Goal: Task Accomplishment & Management: Complete application form

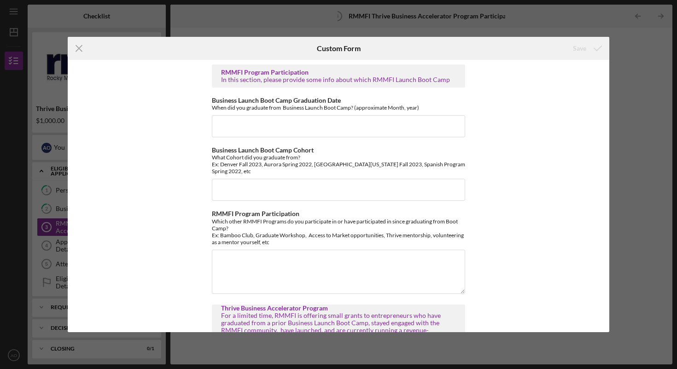
scroll to position [187, 0]
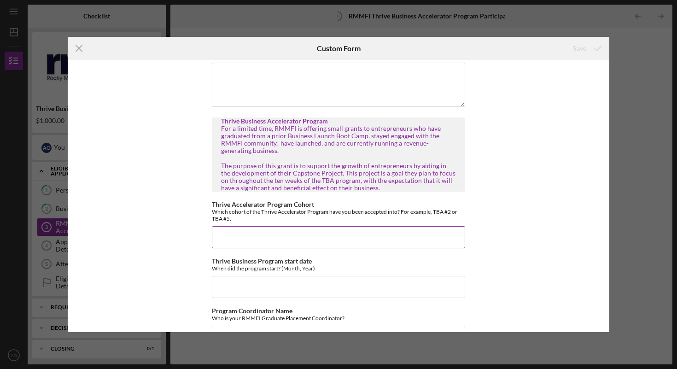
click at [274, 229] on input "Thrive Accelerator Program Cohort" at bounding box center [338, 237] width 253 height 22
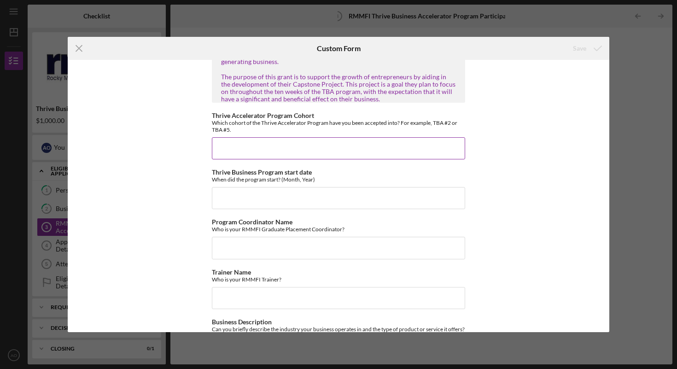
scroll to position [278, 0]
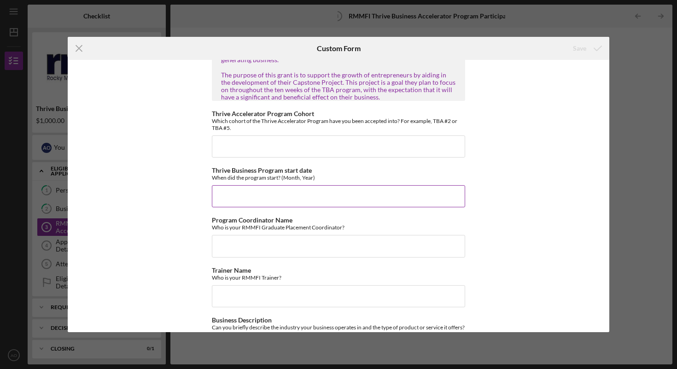
click at [263, 192] on input "Thrive Business Program start date" at bounding box center [338, 196] width 253 height 22
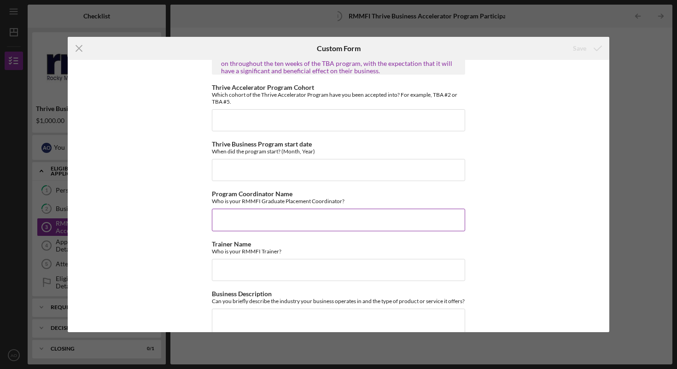
click at [303, 215] on input "Program Coordinator Name" at bounding box center [338, 220] width 253 height 22
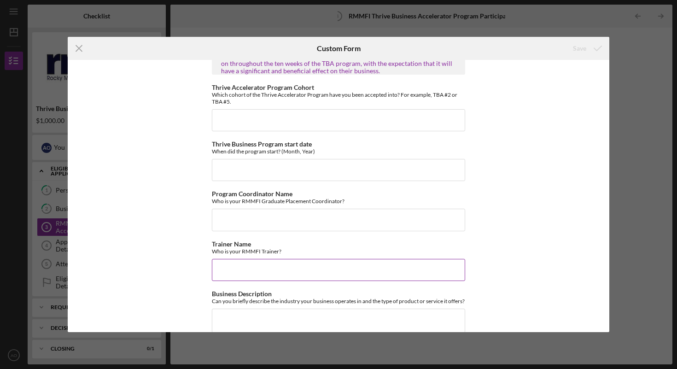
click at [288, 259] on input "Trainer Name" at bounding box center [338, 270] width 253 height 22
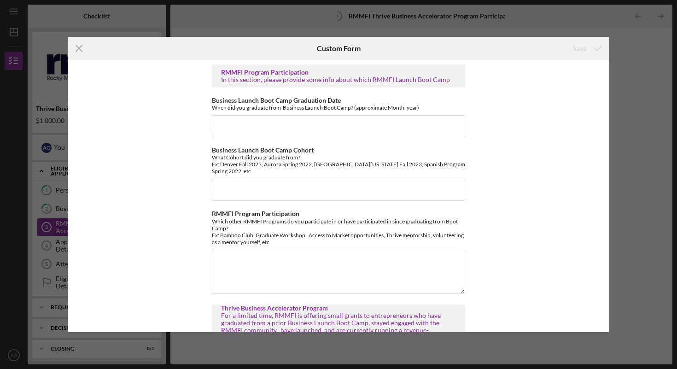
scroll to position [413, 0]
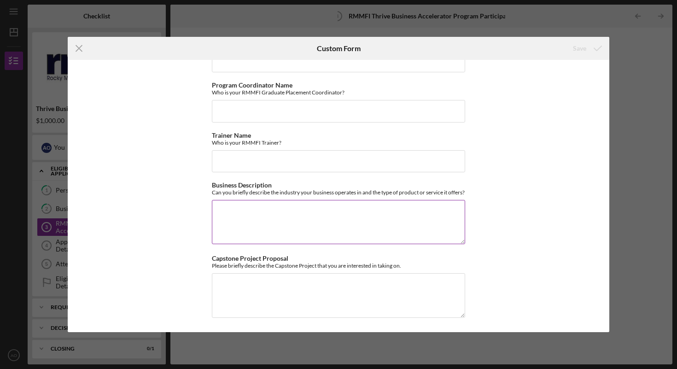
click at [271, 208] on textarea "Business Description" at bounding box center [338, 222] width 253 height 44
click at [293, 208] on textarea "Mi business is about" at bounding box center [338, 222] width 253 height 44
click at [397, 212] on textarea "Mi business is about language justice and connection of culture and brands." at bounding box center [338, 222] width 253 height 44
click at [452, 208] on textarea "Mi business is about language justice and connection of cultures and brands." at bounding box center [338, 222] width 253 height 44
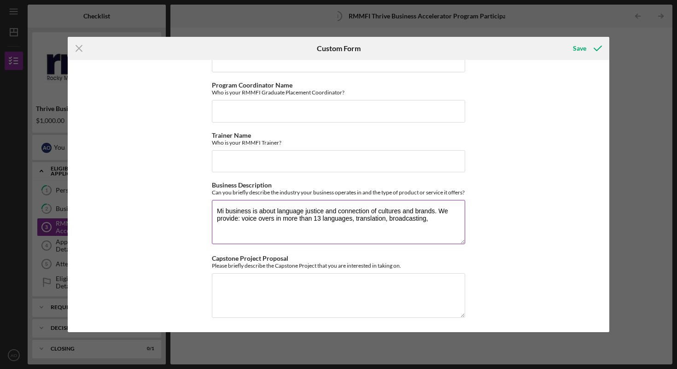
click at [390, 218] on textarea "Mi business is about language justice and connection of cultures and brands. We…" at bounding box center [338, 222] width 253 height 44
click at [291, 221] on textarea "Mi business is about language justice and connection of cultures and brands. We…" at bounding box center [338, 222] width 253 height 44
click at [273, 225] on textarea "Mi business is about language justice and connection of cultures and brands. We…" at bounding box center [338, 222] width 253 height 44
click at [333, 221] on textarea "Mi business is about language justice and connection of cultures and brands. We…" at bounding box center [338, 222] width 253 height 44
click at [323, 223] on textarea "Mi business is about language justice and connection of cultures and brands. We…" at bounding box center [338, 222] width 253 height 44
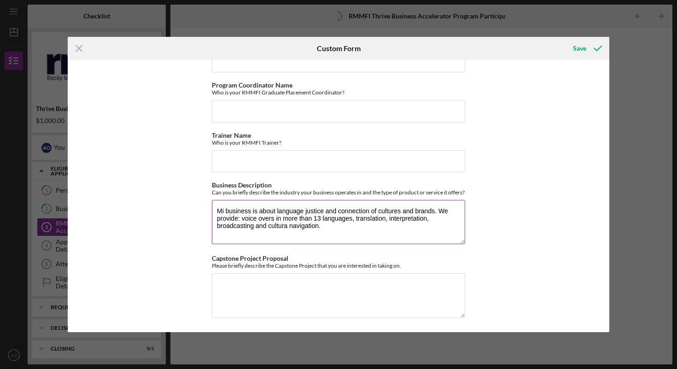
click at [273, 218] on textarea "Mi business is about language justice and connection of cultures and brands. We…" at bounding box center [338, 222] width 253 height 44
click at [328, 229] on textarea "Mi business is about language justice and connection of cultures and brands. We…" at bounding box center [338, 222] width 253 height 44
type textarea "Mi business is about language justice and connection of cultures and brands. We…"
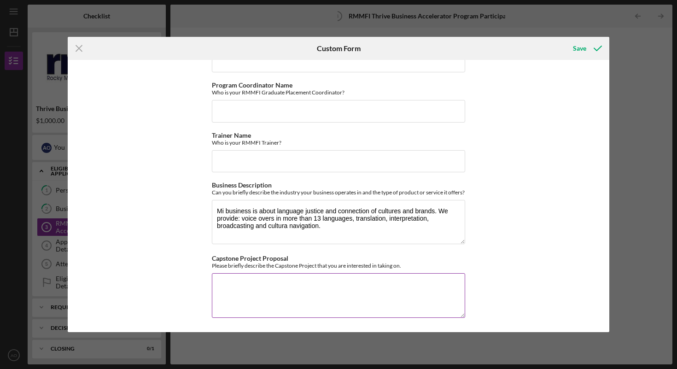
click at [297, 285] on textarea "Capstone Project Proposal" at bounding box center [338, 295] width 253 height 44
type textarea "W"
click at [243, 280] on textarea "I am spliting my" at bounding box center [338, 295] width 253 height 44
click at [251, 284] on textarea "I am spliting my" at bounding box center [338, 295] width 253 height 44
click at [272, 284] on textarea "I am dividing my" at bounding box center [338, 295] width 253 height 44
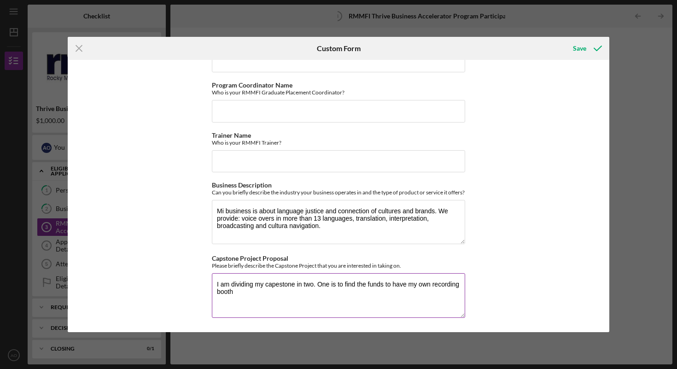
click at [283, 288] on textarea "I am dividing my capestone in two. One is to find the funds to have my own reco…" at bounding box center [338, 295] width 253 height 44
click at [348, 284] on textarea "I am dividing my capestone in two. One is to find the funds to have my own reco…" at bounding box center [338, 295] width 253 height 44
click at [252, 292] on textarea "I am dividing my capestone in two. One is to find the funds to have my own reco…" at bounding box center [338, 295] width 253 height 44
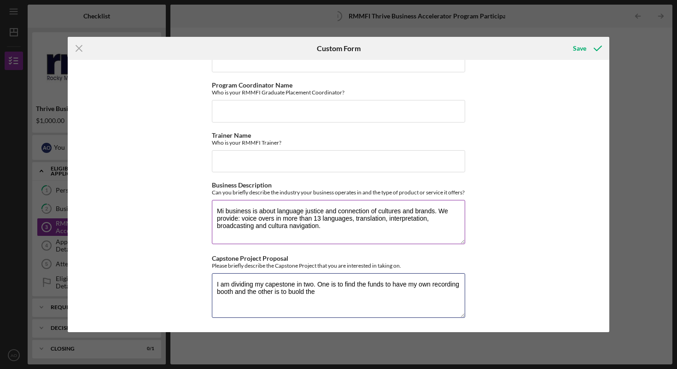
type textarea "I am dividing my capestone in two. One is to find the funds to have my own reco…"
click at [280, 224] on textarea "Mi business is about language justice and connection of cultures and brands. We…" at bounding box center [338, 222] width 253 height 44
click at [286, 227] on textarea "Mi business is about language justice and connection of cultures and brands. We…" at bounding box center [338, 222] width 253 height 44
type textarea "Mi business is about language justice and connection of cultures and brands. We…"
click at [285, 286] on textarea "I am dividing my capestone in two. One is to find the funds to have my own reco…" at bounding box center [338, 295] width 253 height 44
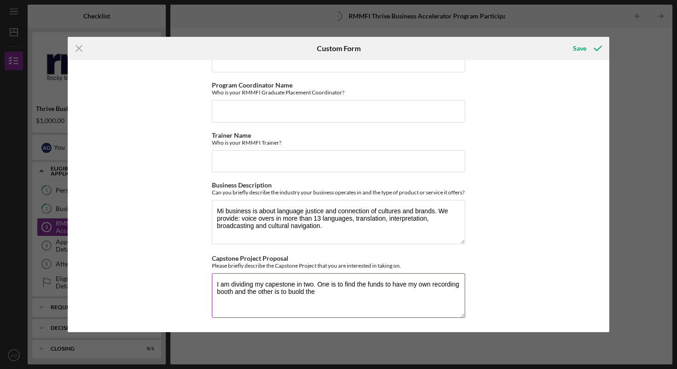
click at [325, 294] on textarea "I am dividing my capestone in two. One is to find the funds to have my own reco…" at bounding box center [338, 295] width 253 height 44
click at [294, 293] on textarea "I am dividing my capestone in two. One is to find the funds to have my own reco…" at bounding box center [338, 295] width 253 height 44
click at [331, 294] on textarea "I am dividing my capestone in two. One is to find the funds to have my own reco…" at bounding box center [338, 295] width 253 height 44
click at [334, 294] on textarea "I am dividing my capestone in two. One is to find the funds to have my own reco…" at bounding box center [338, 295] width 253 height 44
click at [394, 292] on textarea "I am dividing my capestone in two. One is to find the funds to have my own reco…" at bounding box center [338, 295] width 253 height 44
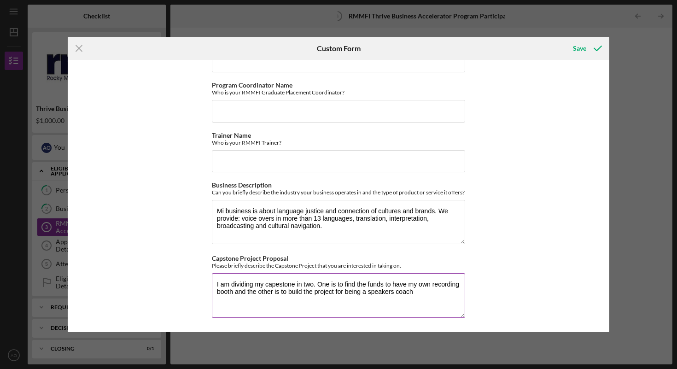
click at [395, 293] on textarea "I am dividing my capestone in two. One is to find the funds to have my own reco…" at bounding box center [338, 295] width 253 height 44
click at [250, 302] on textarea "I am dividing my capestone in two. One is to find the funds to have my own reco…" at bounding box center [338, 295] width 253 height 44
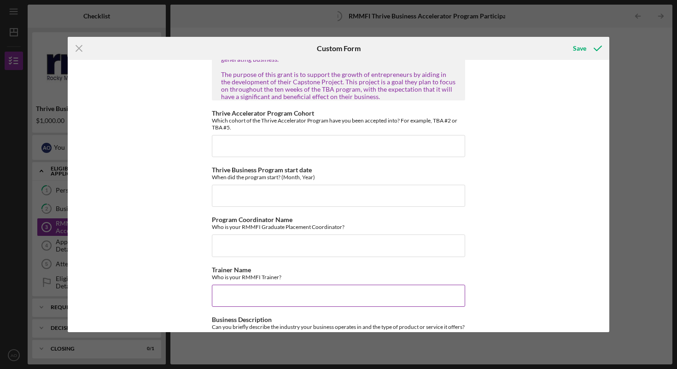
scroll to position [276, 0]
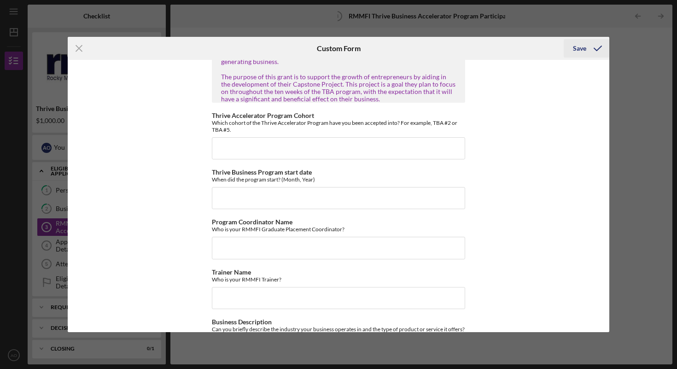
type textarea "I am dividing my capestone in two. One is to find the funds to have my own reco…"
click at [581, 46] on div "Save" at bounding box center [579, 48] width 13 height 18
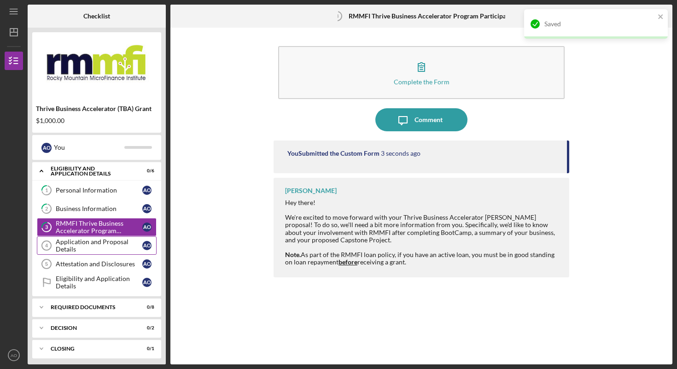
click at [75, 248] on div "Application and Proposal Details" at bounding box center [99, 245] width 87 height 15
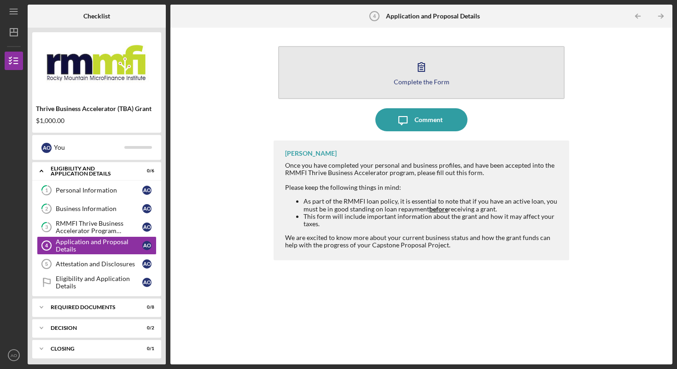
click at [412, 83] on div "Complete the Form" at bounding box center [422, 81] width 56 height 7
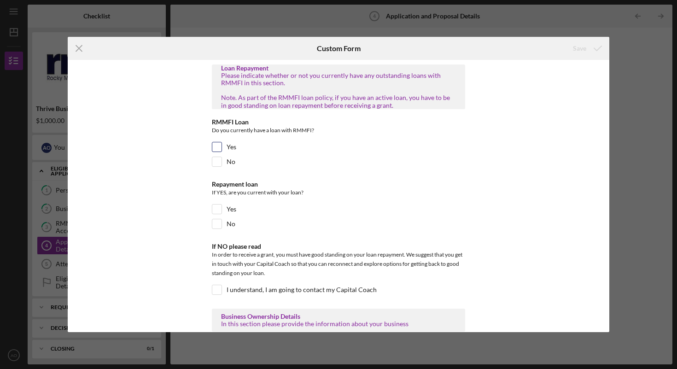
click at [214, 147] on input "Yes" at bounding box center [216, 146] width 9 height 9
checkbox input "true"
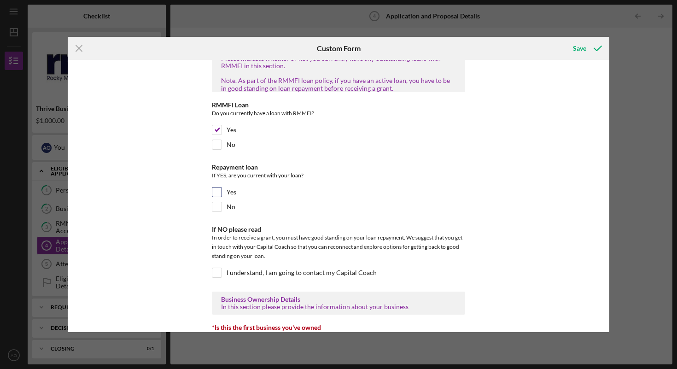
click at [219, 193] on input "Yes" at bounding box center [216, 192] width 9 height 9
checkbox input "true"
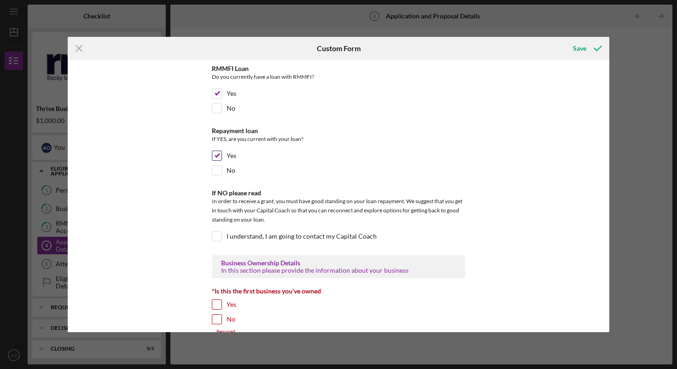
scroll to position [76, 0]
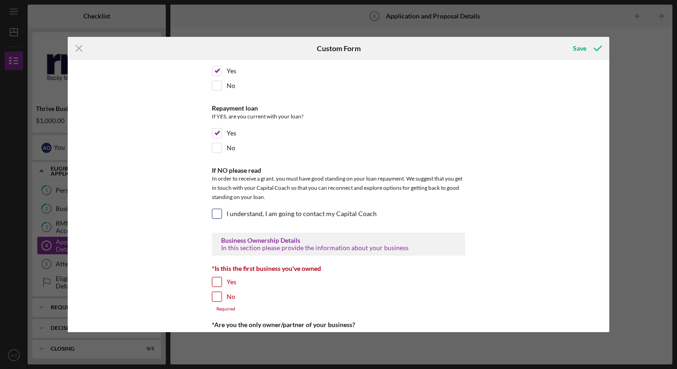
click at [220, 213] on input "I understand, I am going to contact my Capital Coach" at bounding box center [216, 213] width 9 height 9
checkbox input "true"
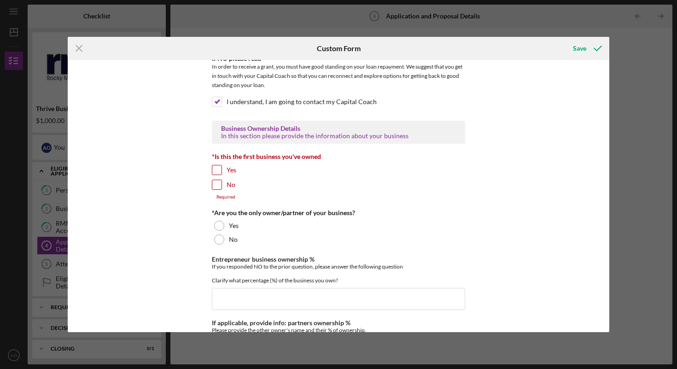
scroll to position [190, 0]
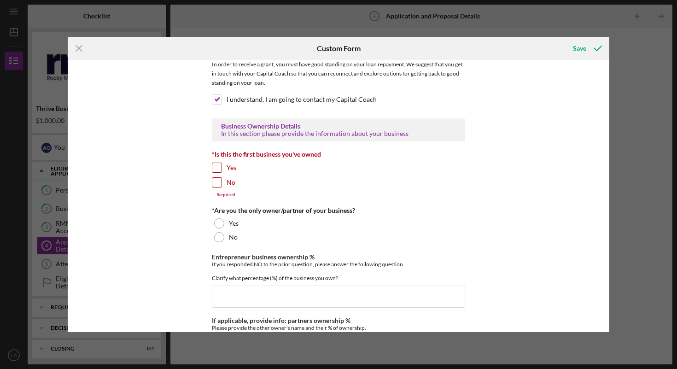
click at [217, 166] on input "Yes" at bounding box center [216, 167] width 9 height 9
checkbox input "true"
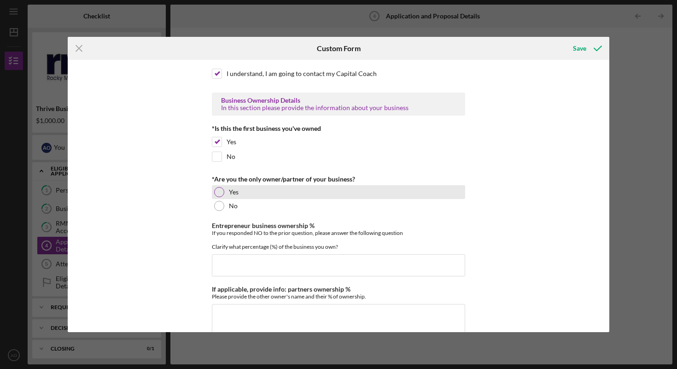
scroll to position [218, 0]
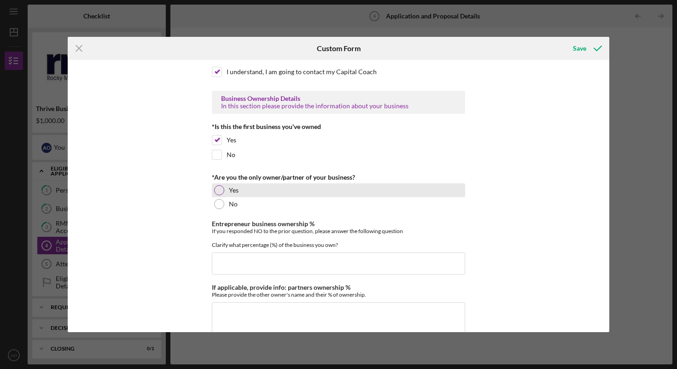
click at [222, 189] on div at bounding box center [219, 190] width 10 height 10
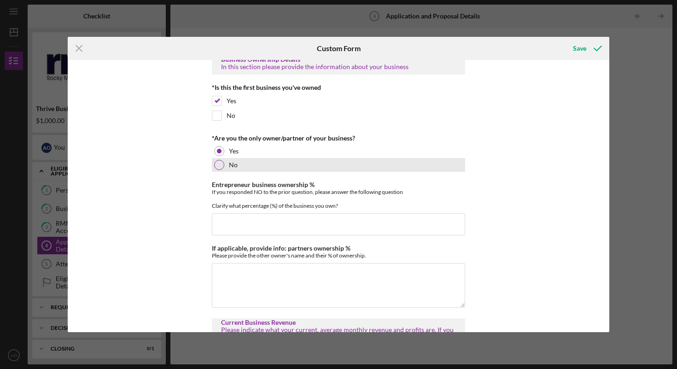
scroll to position [280, 0]
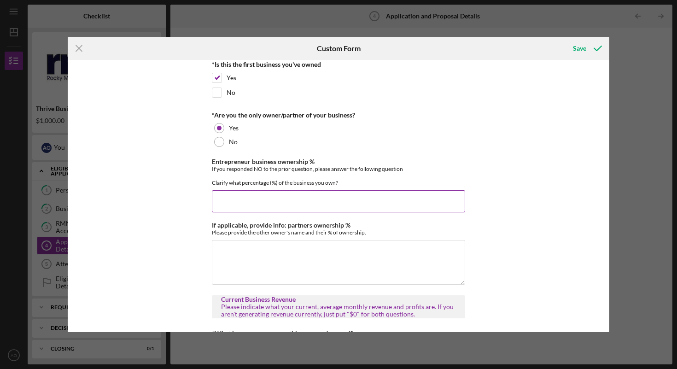
click at [339, 194] on input "Entrepreneur business ownership %" at bounding box center [338, 201] width 253 height 22
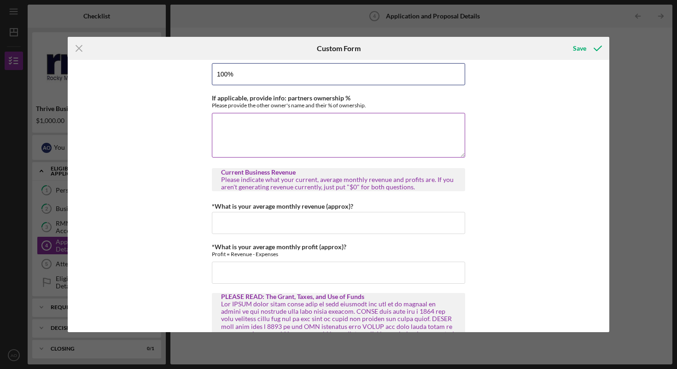
scroll to position [422, 0]
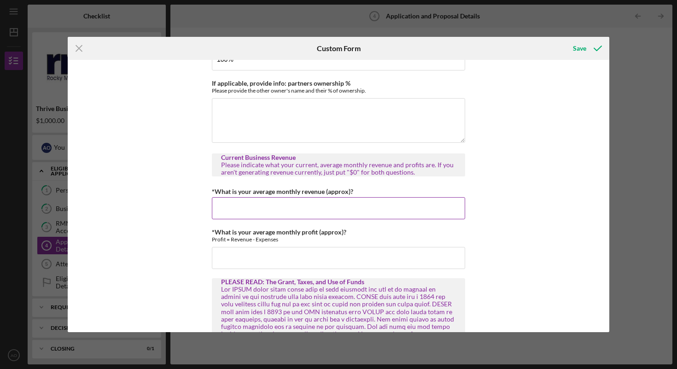
type input "100.00000%"
click at [296, 205] on input "*What is your average monthly revenue (approx)?" at bounding box center [338, 208] width 253 height 22
type input "$3,000"
click at [320, 260] on input "*What is your average monthly profit (approx)?" at bounding box center [338, 258] width 253 height 22
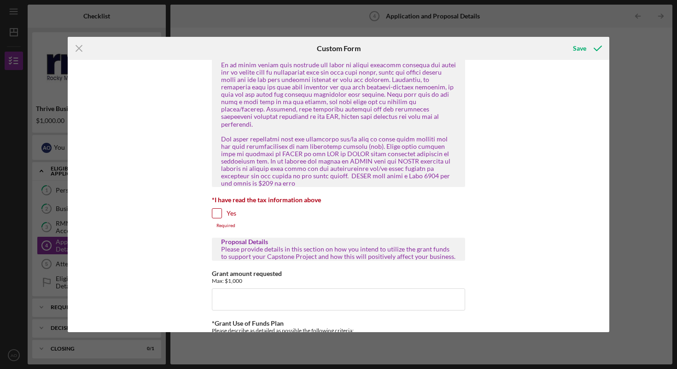
scroll to position [803, 0]
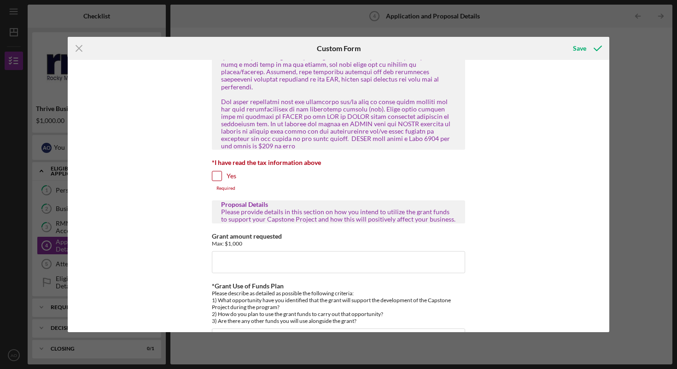
type input "$1,000"
click at [218, 171] on input "Yes" at bounding box center [216, 175] width 9 height 9
checkbox input "true"
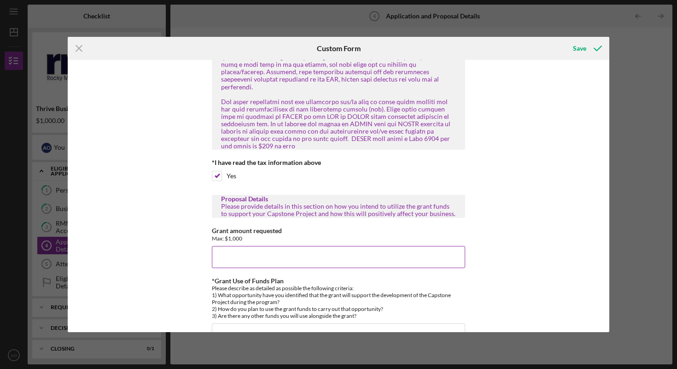
click at [281, 248] on input "Grant amount requested" at bounding box center [338, 257] width 253 height 22
type input "$1,000"
click at [535, 193] on div "Loan Repayment Please indicate whether or not you currently have any outstandin…" at bounding box center [339, 196] width 542 height 272
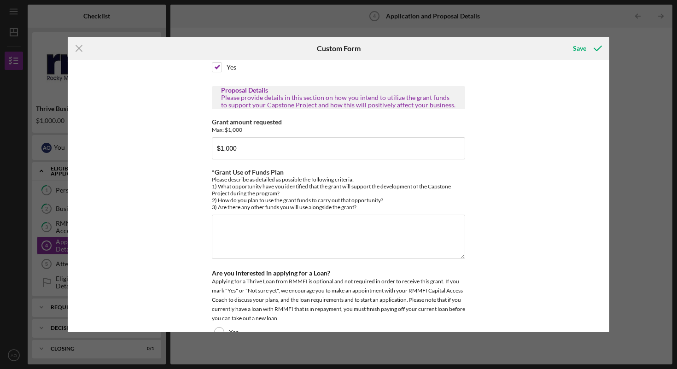
scroll to position [909, 0]
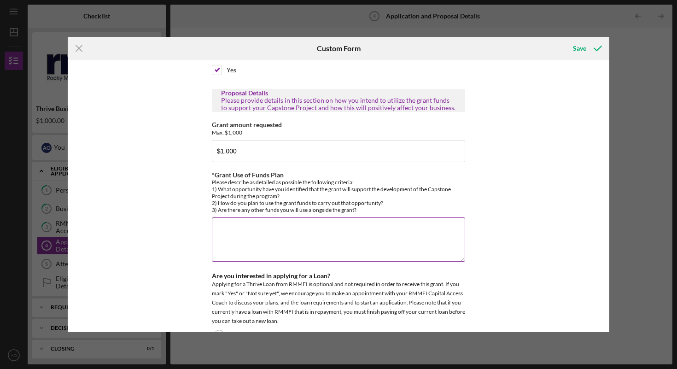
click at [299, 218] on textarea "*Grant Use of Funds Plan" at bounding box center [338, 240] width 253 height 44
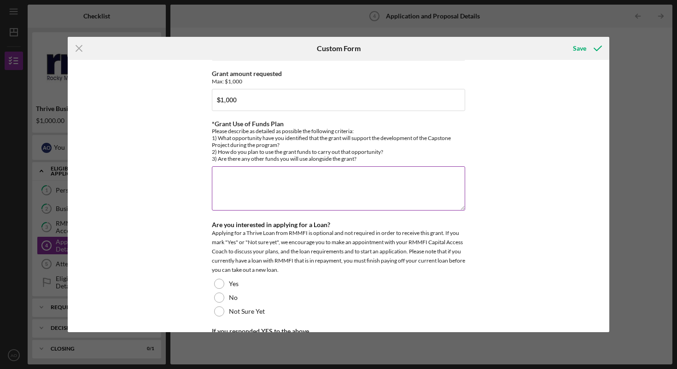
scroll to position [978, 0]
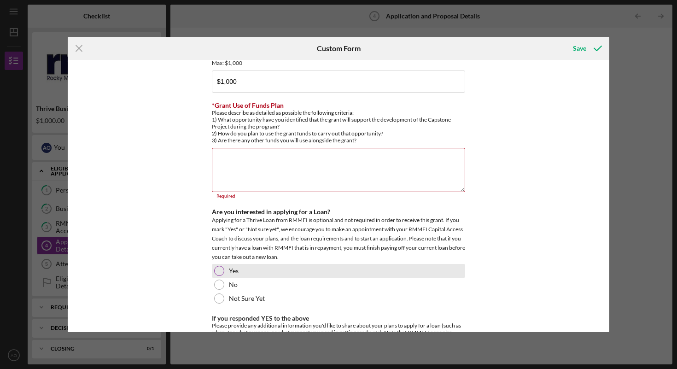
click at [224, 264] on div "Yes" at bounding box center [338, 271] width 253 height 14
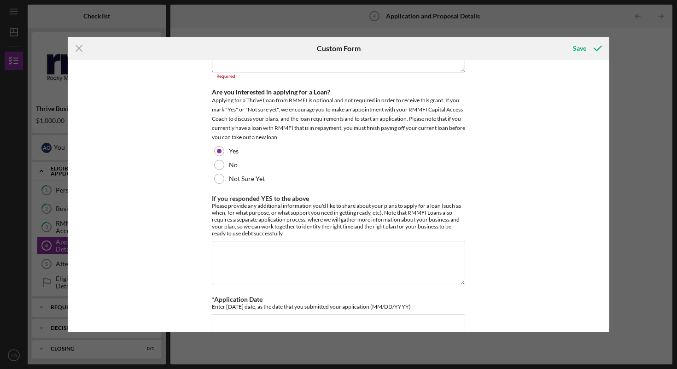
scroll to position [1101, 0]
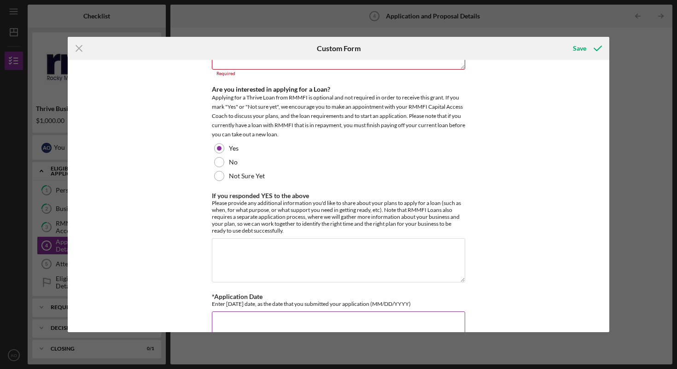
click at [265, 312] on input "*Application Date" at bounding box center [338, 323] width 253 height 22
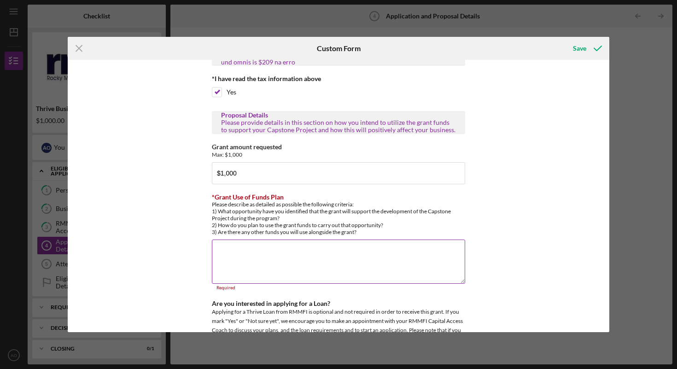
scroll to position [883, 0]
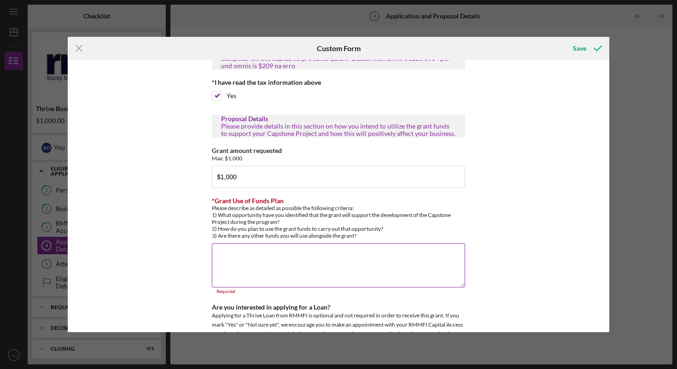
type input "[DATE]"
click at [288, 243] on textarea "*Grant Use of Funds Plan" at bounding box center [338, 265] width 253 height 44
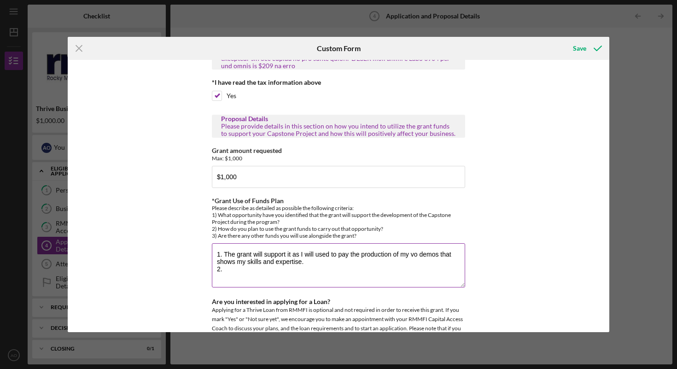
click at [242, 257] on textarea "1. The grant will support it as I will used to pay the production of my vo demo…" at bounding box center [338, 265] width 253 height 44
click at [412, 243] on textarea "1. The grant will support it as I will used to pay the production of my vo demo…" at bounding box center [338, 265] width 253 height 44
click at [257, 255] on textarea "1. The grant will support it as I will used to pay the production of my VO demo…" at bounding box center [338, 265] width 253 height 44
click at [291, 243] on textarea "1. The grant will support it as I will used to pay the production of my VO demo…" at bounding box center [338, 265] width 253 height 44
drag, startPoint x: 330, startPoint y: 246, endPoint x: 227, endPoint y: 245, distance: 103.2
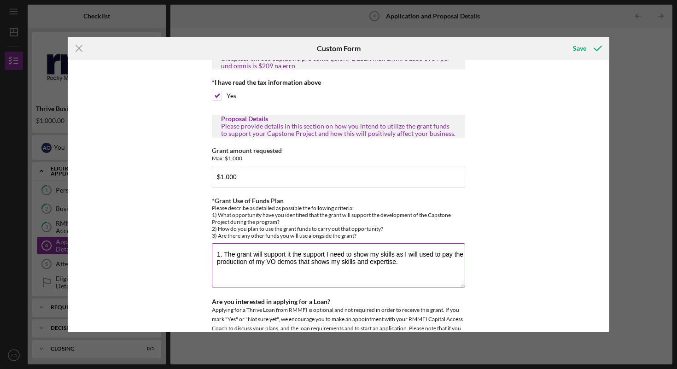
click at [227, 245] on textarea "1. The grant will support it the support I need to show my skills as I will use…" at bounding box center [338, 265] width 253 height 44
click at [445, 243] on textarea "1. The grant will support it the support I need to show my skills and expertise." at bounding box center [338, 265] width 253 height 44
click at [429, 250] on textarea "1. The grant will support it the support I need to show my skills and expertise…" at bounding box center [338, 265] width 253 height 44
click at [432, 250] on textarea "1. The grant will support it the support I need to show my skills and expertise…" at bounding box center [338, 265] width 253 height 44
click at [421, 247] on textarea "1. The grant will support it the support I need to show my skills and expertise…" at bounding box center [338, 265] width 253 height 44
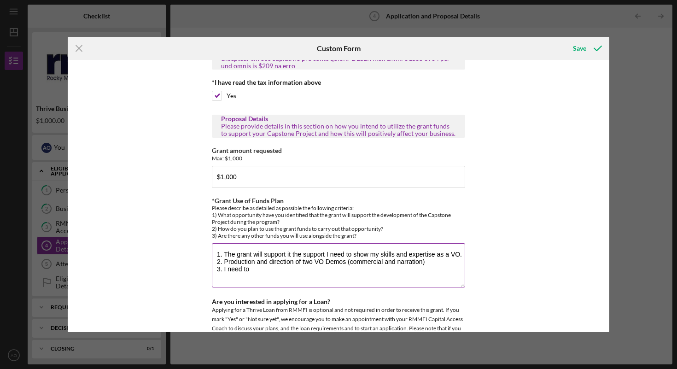
click at [429, 245] on textarea "1. The grant will support it the support I need to show my skills and expertise…" at bounding box center [338, 265] width 253 height 44
click at [283, 257] on textarea "1. The grant will support it the support I need to show my skills and expertise…" at bounding box center [338, 265] width 253 height 44
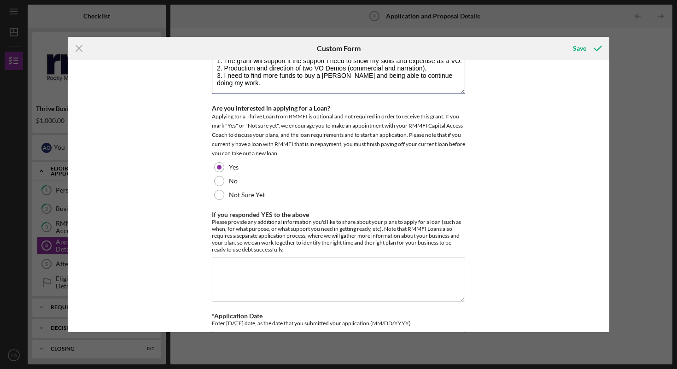
scroll to position [1095, 0]
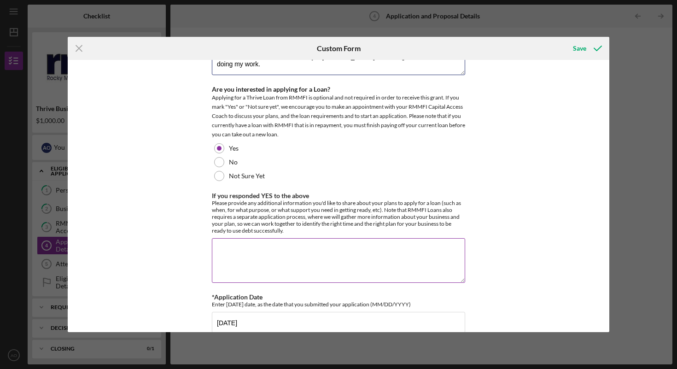
type textarea "1. The grant will support it the support I need to show my skills and expertise…"
click at [319, 238] on textarea "If you responded YES to the above" at bounding box center [338, 260] width 253 height 44
click at [299, 238] on textarea "If you responded YES to the above" at bounding box center [338, 260] width 253 height 44
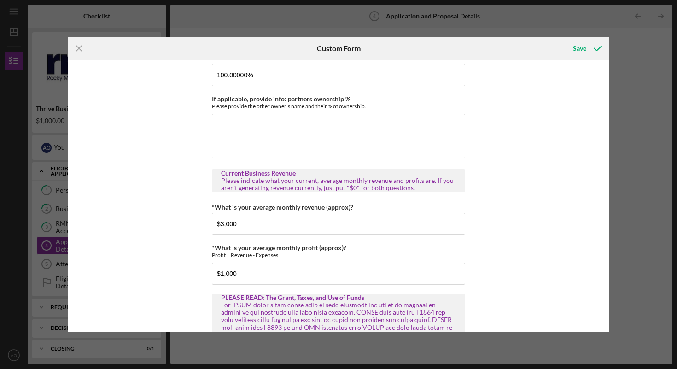
scroll to position [176, 0]
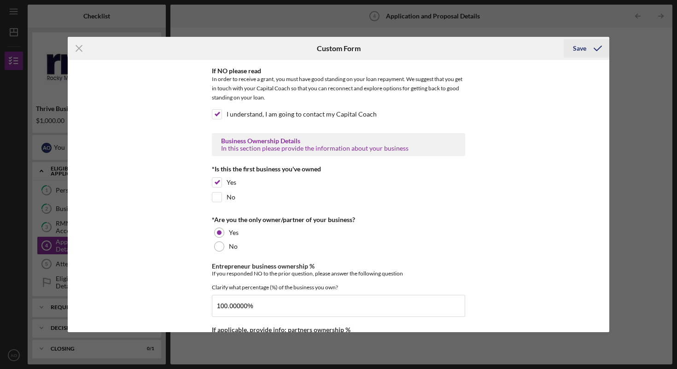
type textarea "The loan I need is to being able to buy my own VO Recording booth. I have worke…"
click at [576, 47] on div "Save" at bounding box center [579, 48] width 13 height 18
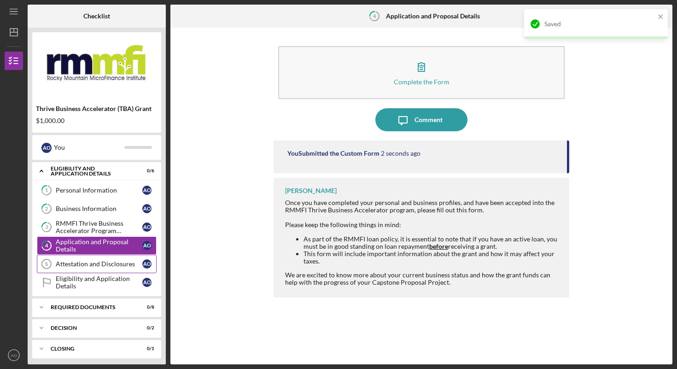
click at [82, 268] on link "Attestation and Disclosures 5 Attestation and Disclosures A O" at bounding box center [97, 264] width 120 height 18
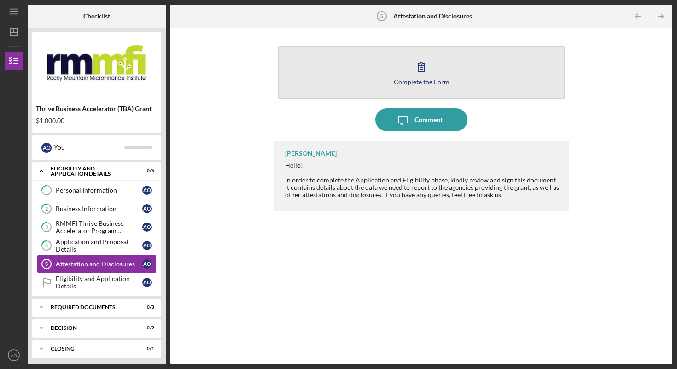
click at [428, 76] on icon "button" at bounding box center [421, 66] width 23 height 23
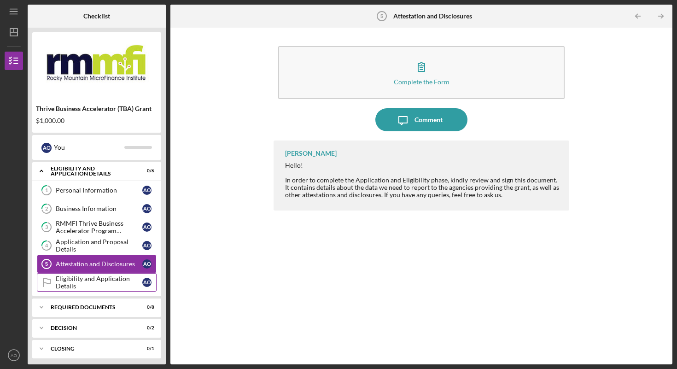
click at [91, 286] on div "Eligibility and Application Details" at bounding box center [99, 282] width 87 height 15
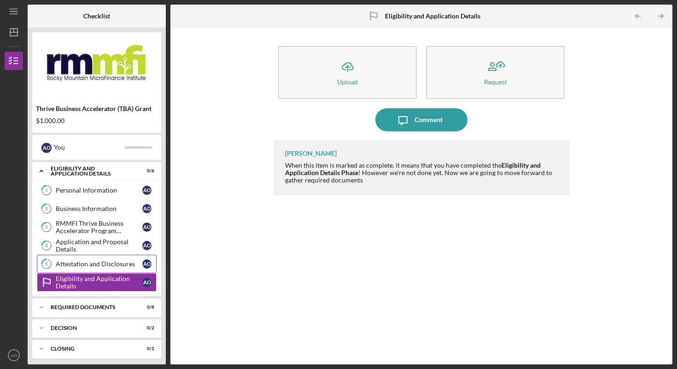
scroll to position [24, 0]
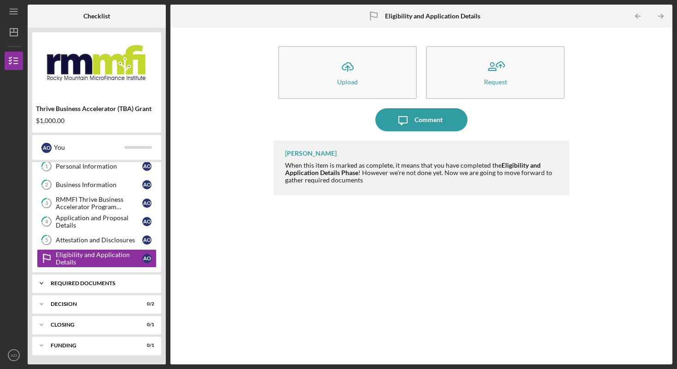
click at [88, 281] on div "REQUIRED DOCUMENTS" at bounding box center [100, 284] width 99 height 6
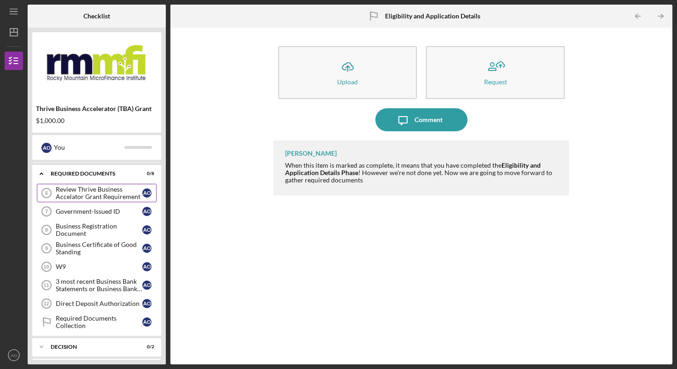
scroll to position [133, 0]
click at [87, 192] on div "Review Thrive Business Accelator Grant Requirement" at bounding box center [99, 193] width 87 height 15
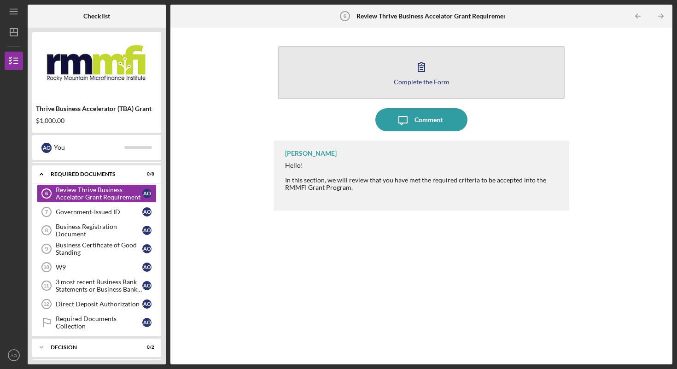
click at [415, 62] on icon "button" at bounding box center [421, 66] width 23 height 23
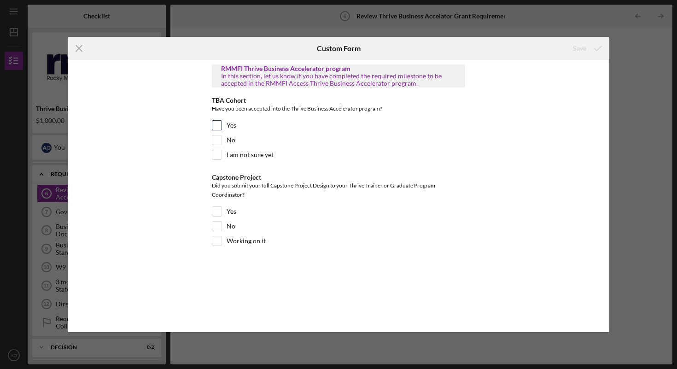
click at [218, 127] on input "Yes" at bounding box center [216, 125] width 9 height 9
checkbox input "true"
click at [218, 212] on input "Yes" at bounding box center [216, 211] width 9 height 9
checkbox input "true"
click at [577, 51] on div "Save" at bounding box center [579, 48] width 13 height 18
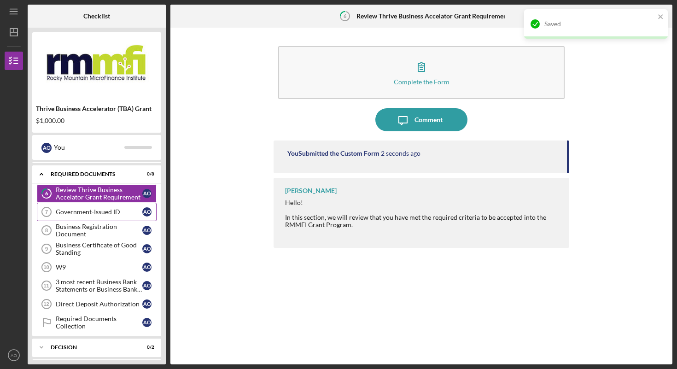
click at [90, 212] on div "Government-Issued ID" at bounding box center [99, 211] width 87 height 7
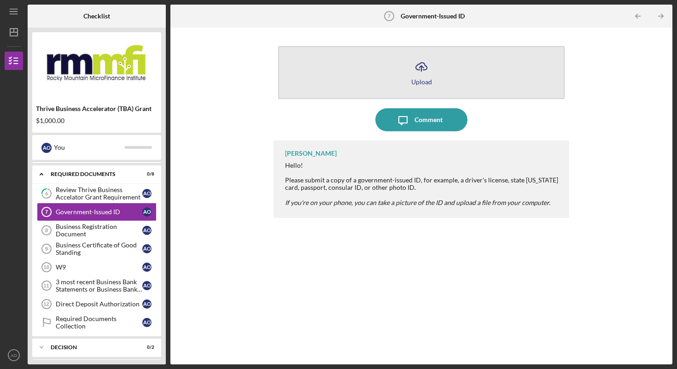
click at [420, 81] on div "Upload" at bounding box center [422, 81] width 21 height 7
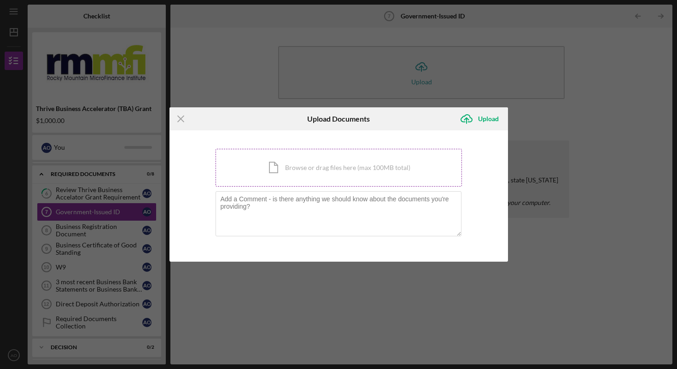
click at [285, 170] on div "Icon/Document Browse or drag files here (max 100MB total) Tap to choose files o…" at bounding box center [339, 168] width 247 height 38
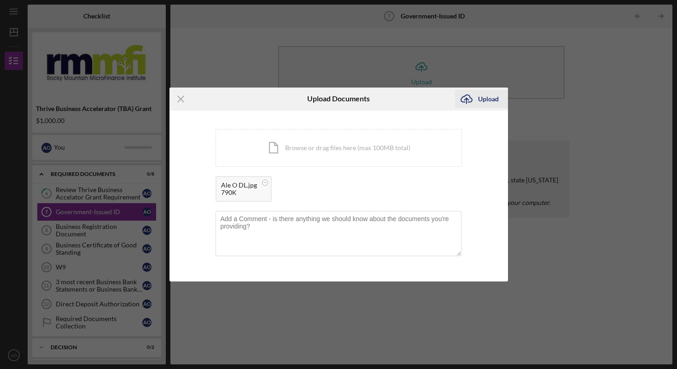
click at [494, 100] on div "Upload" at bounding box center [488, 99] width 21 height 18
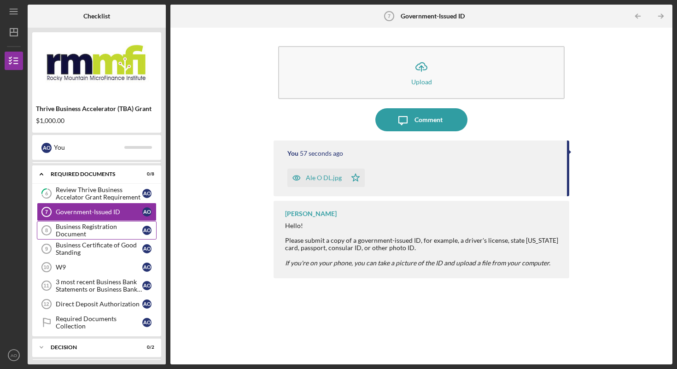
click at [90, 230] on div "Business Registration Document" at bounding box center [99, 230] width 87 height 15
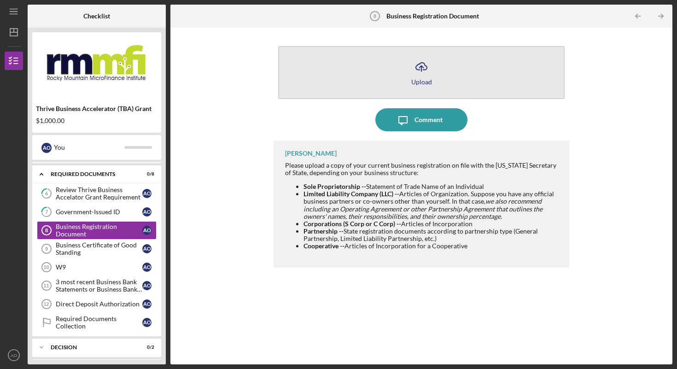
click at [425, 73] on icon "Icon/Upload" at bounding box center [421, 66] width 23 height 23
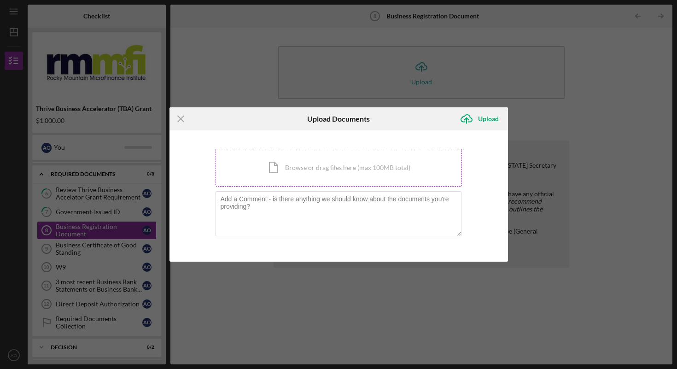
click at [312, 169] on div "Icon/Document Browse or drag files here (max 100MB total) Tap to choose files o…" at bounding box center [339, 168] width 247 height 38
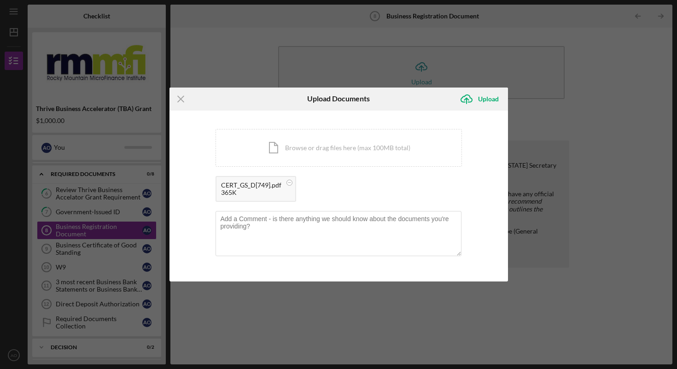
click at [265, 186] on div "CERT_GS_D[749].pdf" at bounding box center [251, 185] width 60 height 7
click at [484, 98] on div "Upload" at bounding box center [488, 99] width 21 height 18
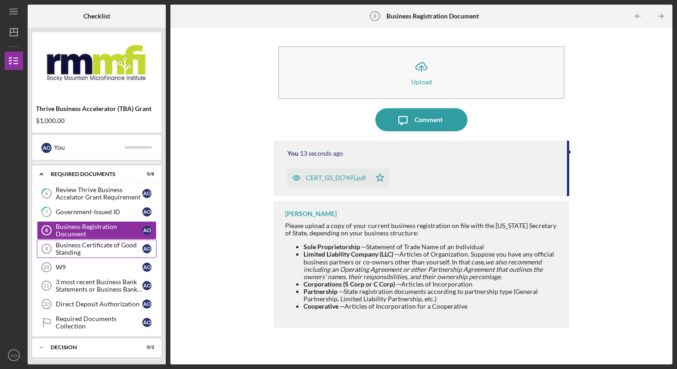
click at [97, 249] on div "Business Certificate of Good Standing" at bounding box center [99, 248] width 87 height 15
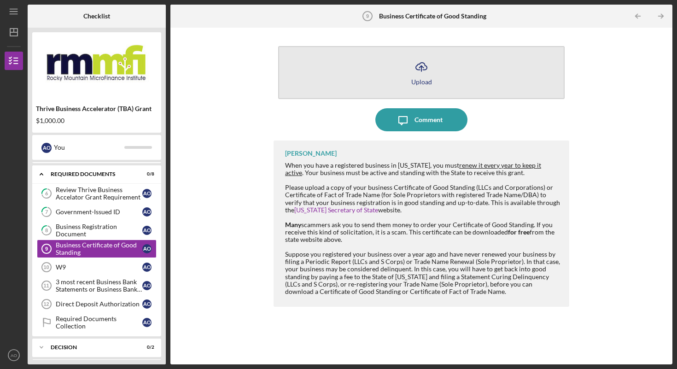
click at [417, 78] on div "Upload" at bounding box center [422, 81] width 21 height 7
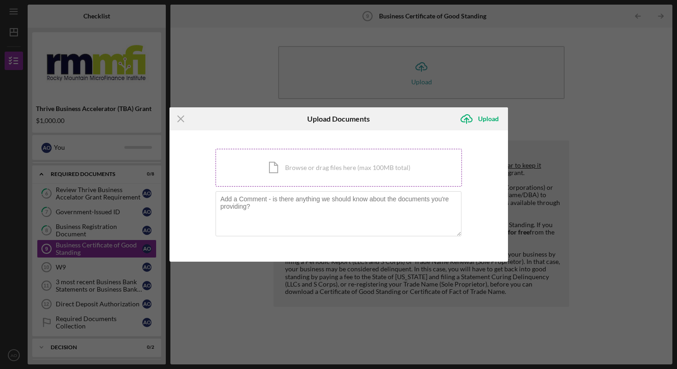
click at [294, 172] on div "Icon/Document Browse or drag files here (max 100MB total) Tap to choose files o…" at bounding box center [339, 168] width 247 height 38
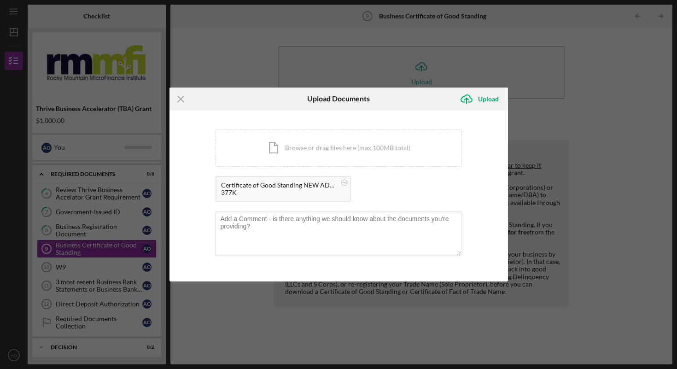
click at [282, 182] on div "Certificate of Good Standing NEW ADDRESS.pdf" at bounding box center [278, 185] width 115 height 7
click at [269, 189] on div "377K" at bounding box center [278, 192] width 115 height 7
click at [342, 182] on circle at bounding box center [344, 183] width 6 height 6
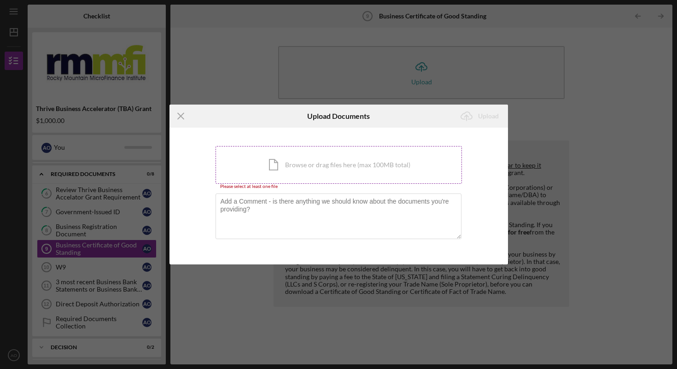
click at [308, 163] on div "Icon/Document Browse or drag files here (max 100MB total) Tap to choose files o…" at bounding box center [339, 165] width 247 height 38
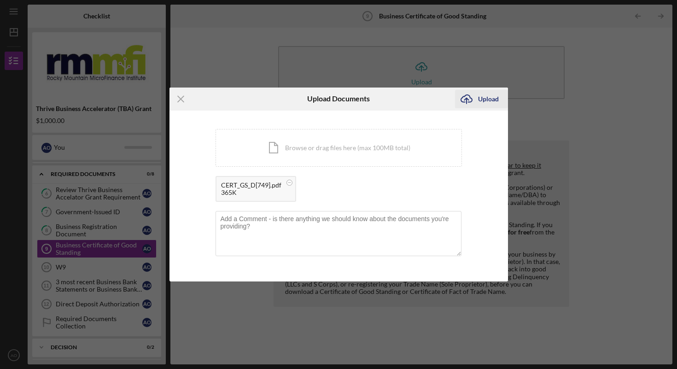
click at [478, 99] on div "Upload" at bounding box center [488, 99] width 21 height 18
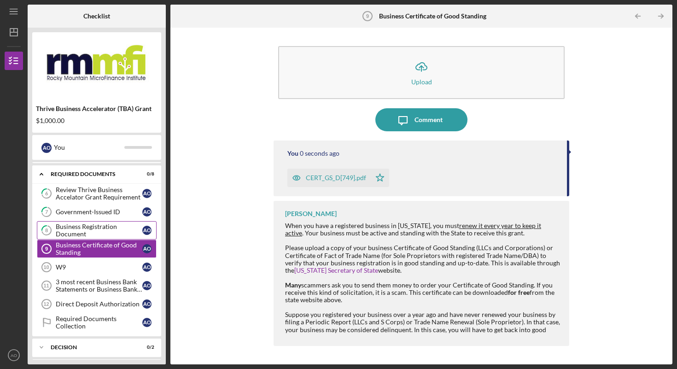
click at [92, 229] on div "Business Registration Document" at bounding box center [99, 230] width 87 height 15
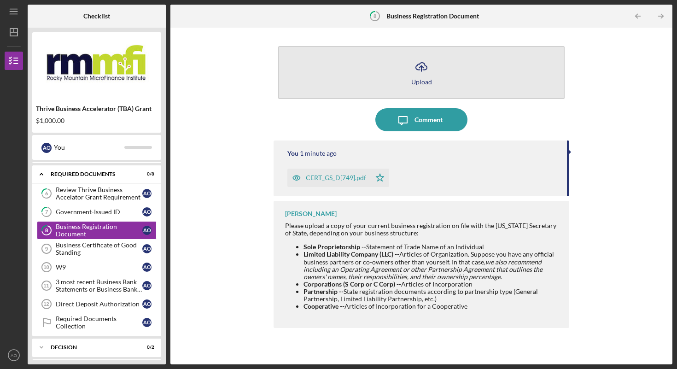
click at [425, 77] on icon "Icon/Upload" at bounding box center [421, 66] width 23 height 23
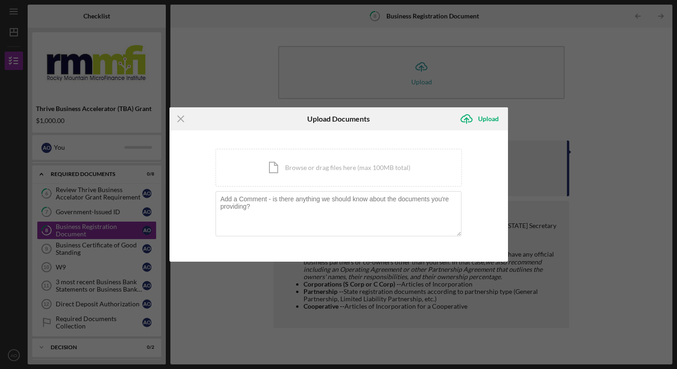
click at [226, 84] on div "Icon/Menu Close Upload Documents Icon/Upload Upload You're uploading documents …" at bounding box center [338, 184] width 677 height 369
click at [184, 118] on icon "Icon/Menu Close" at bounding box center [181, 118] width 23 height 23
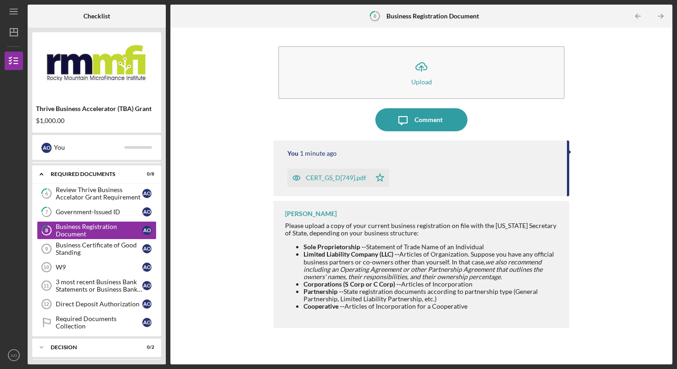
click at [341, 175] on div "CERT_GS_D[749].pdf" at bounding box center [336, 177] width 60 height 7
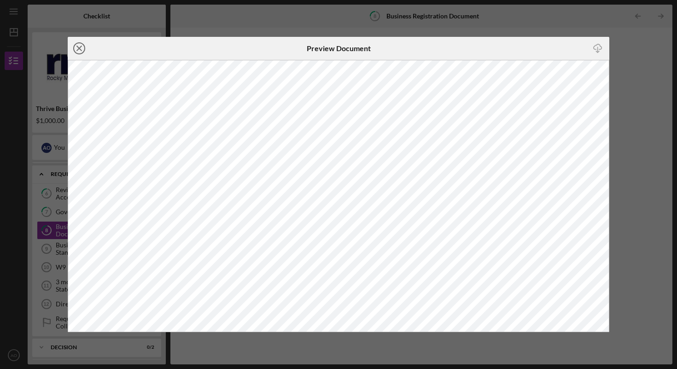
click at [77, 52] on icon "Icon/Close" at bounding box center [79, 48] width 23 height 23
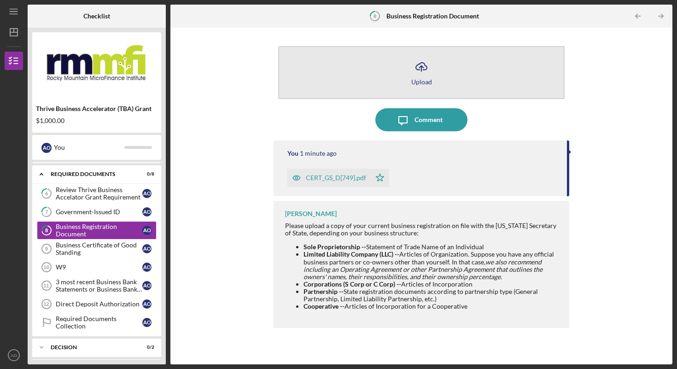
click at [423, 76] on icon "Icon/Upload" at bounding box center [421, 66] width 23 height 23
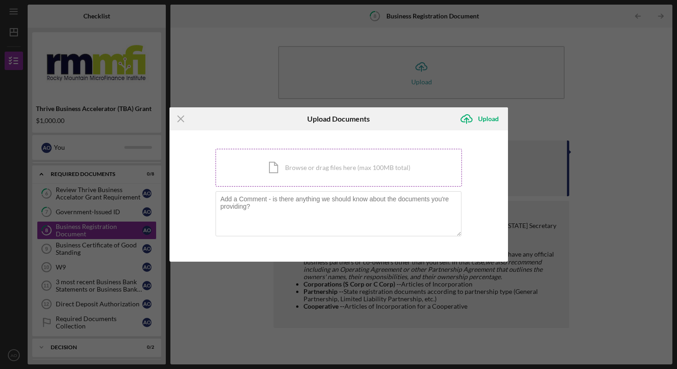
click at [304, 174] on div "Icon/Document Browse or drag files here (max 100MB total) Tap to choose files o…" at bounding box center [339, 168] width 247 height 38
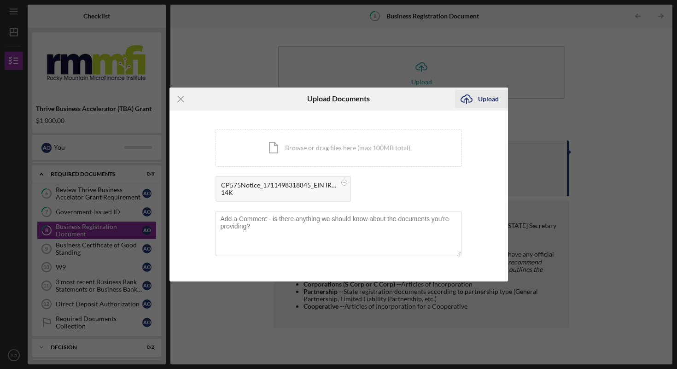
click at [478, 99] on div "Upload" at bounding box center [488, 99] width 21 height 18
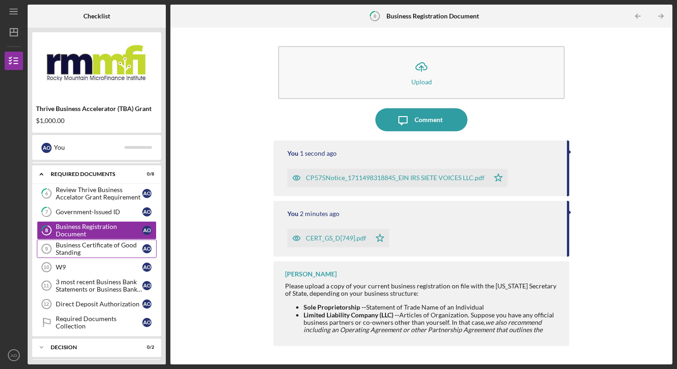
click at [93, 248] on div "Business Certificate of Good Standing" at bounding box center [99, 248] width 87 height 15
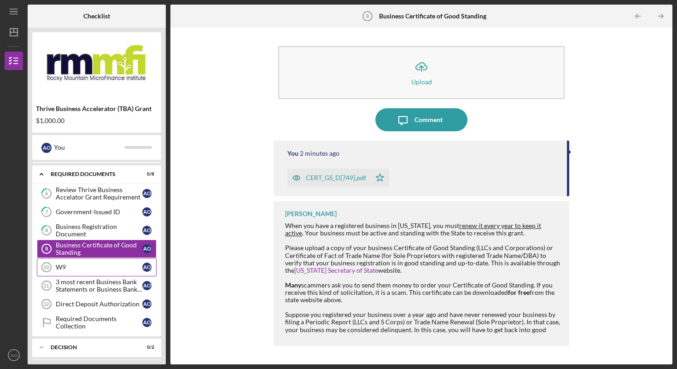
click at [82, 266] on div "W9" at bounding box center [99, 267] width 87 height 7
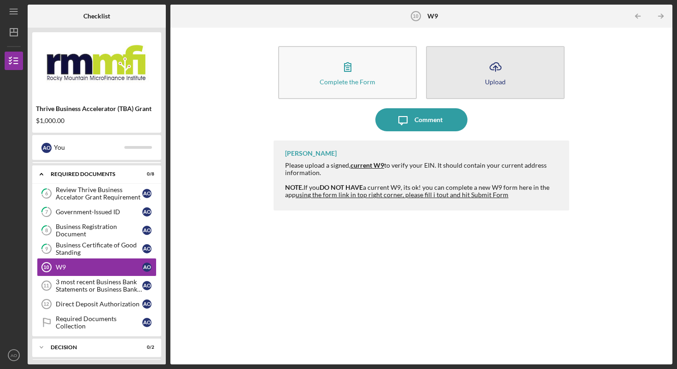
click at [490, 85] on div "Upload" at bounding box center [495, 81] width 21 height 7
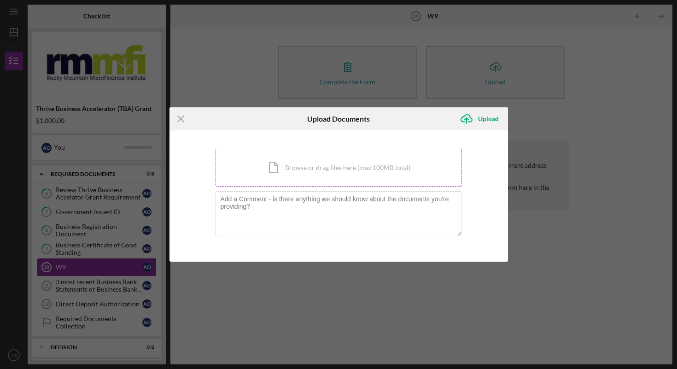
click at [302, 167] on div "Icon/Document Browse or drag files here (max 100MB total) Tap to choose files o…" at bounding box center [339, 168] width 247 height 38
click at [180, 121] on icon "Icon/Menu Close" at bounding box center [181, 118] width 23 height 23
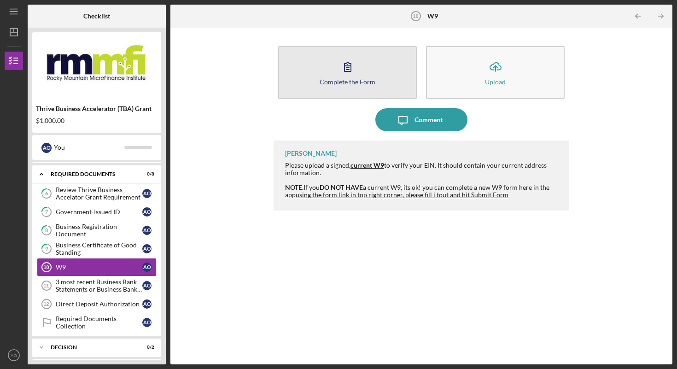
click at [347, 70] on icon "button" at bounding box center [348, 67] width 6 height 9
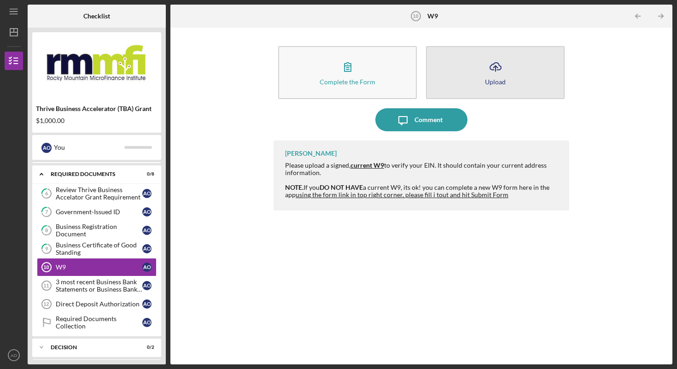
click at [496, 75] on icon "Icon/Upload" at bounding box center [495, 66] width 23 height 23
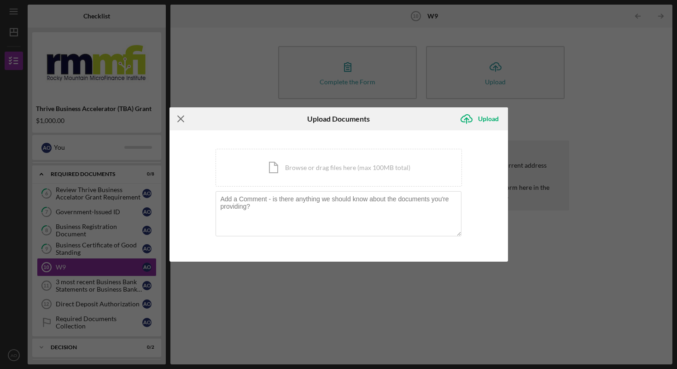
click at [182, 118] on line at bounding box center [181, 119] width 6 height 6
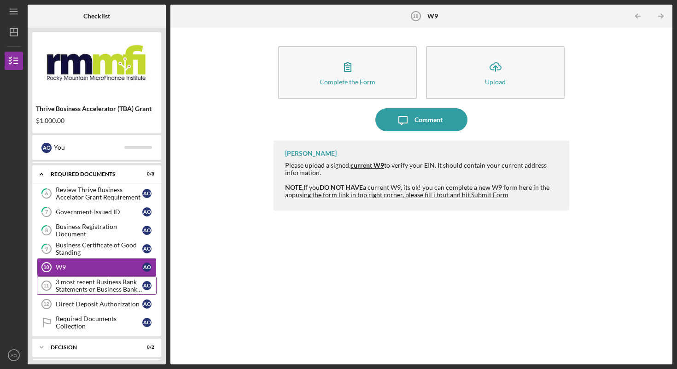
click at [109, 284] on div "3 most recent Business Bank Statements or Business Bank Account Supporting Docu…" at bounding box center [99, 285] width 87 height 15
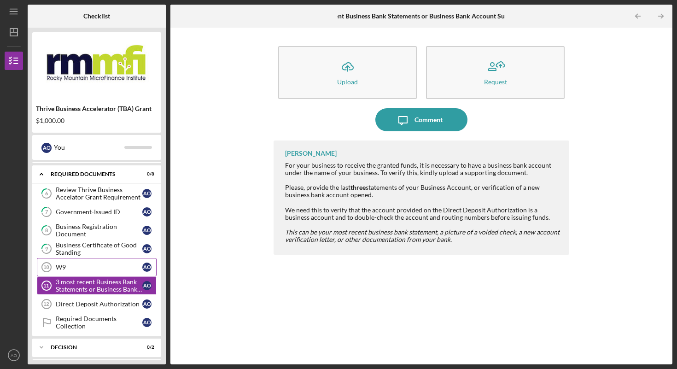
click at [84, 264] on div "W9" at bounding box center [99, 267] width 87 height 7
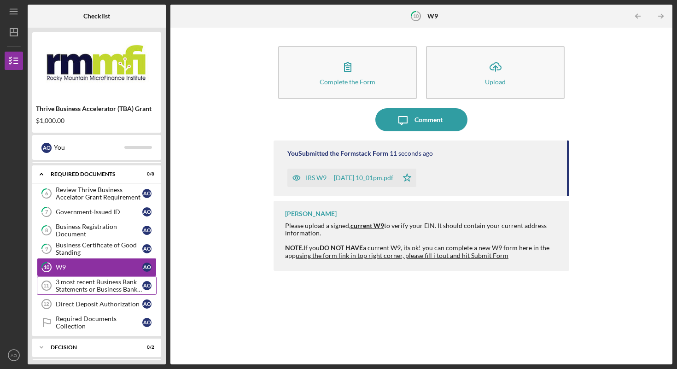
click at [89, 287] on div "3 most recent Business Bank Statements or Business Bank Account Supporting Docu…" at bounding box center [99, 285] width 87 height 15
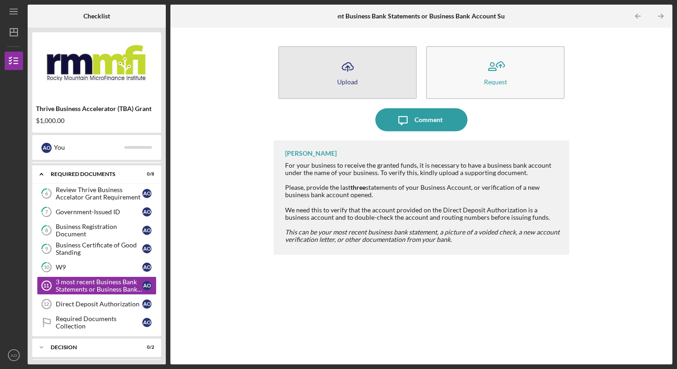
click at [351, 77] on icon "Icon/Upload" at bounding box center [347, 66] width 23 height 23
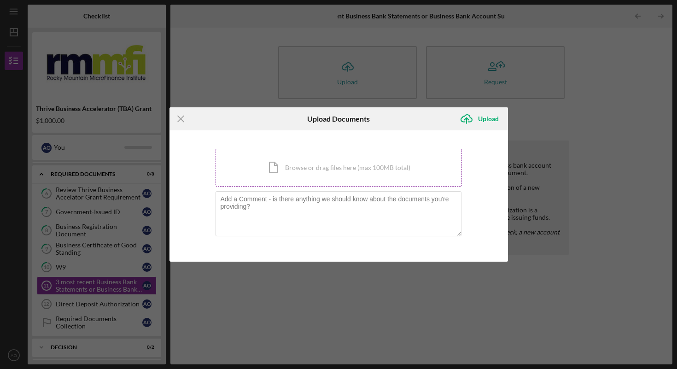
click at [308, 166] on div "Icon/Document Browse or drag files here (max 100MB total) Tap to choose files o…" at bounding box center [339, 168] width 247 height 38
click at [290, 164] on div "Icon/Document Browse or drag files here (max 100MB total) Tap to choose files o…" at bounding box center [339, 168] width 247 height 38
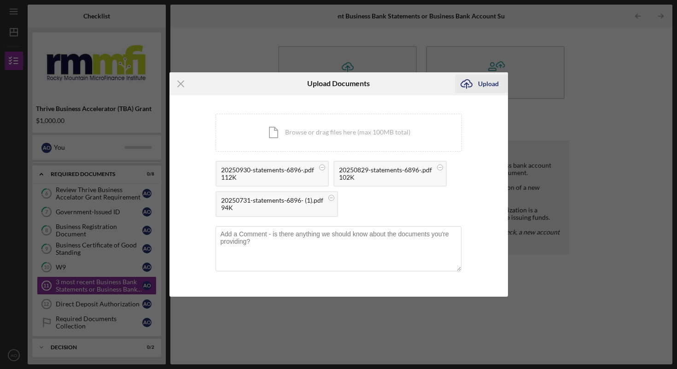
click at [475, 82] on icon "Icon/Upload" at bounding box center [466, 83] width 23 height 23
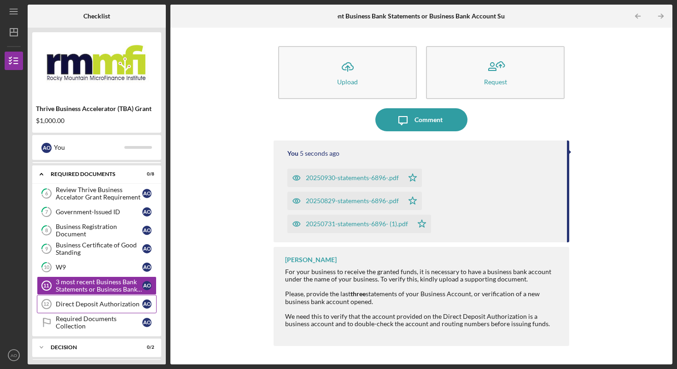
click at [94, 303] on div "Direct Deposit Authorization" at bounding box center [99, 303] width 87 height 7
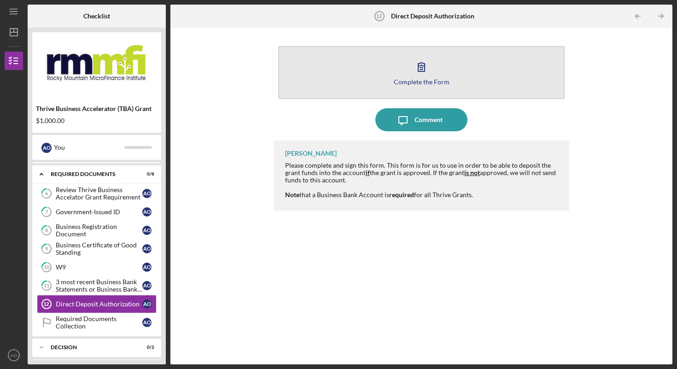
click at [425, 83] on div "Complete the Form" at bounding box center [422, 81] width 56 height 7
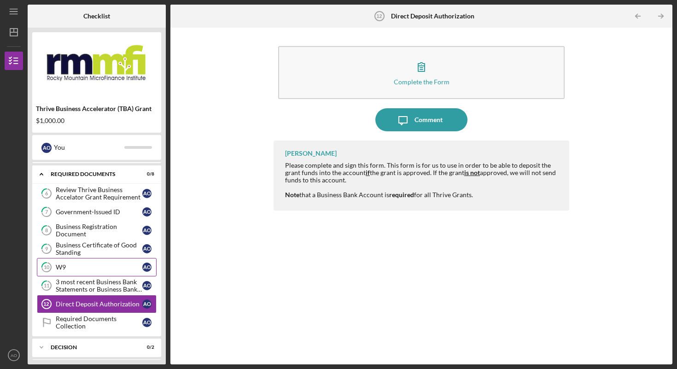
scroll to position [176, 0]
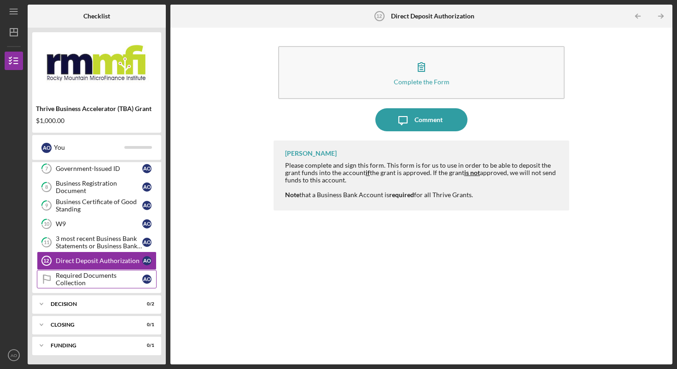
click at [86, 276] on div "Required Documents Collection" at bounding box center [99, 279] width 87 height 15
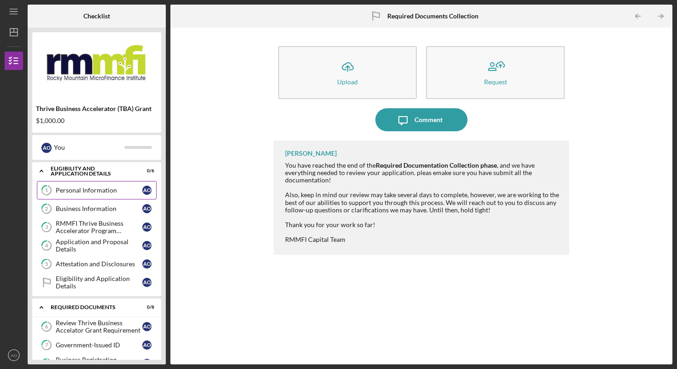
click at [93, 195] on link "1 Personal Information A O" at bounding box center [97, 190] width 120 height 18
